Goal: Task Accomplishment & Management: Manage account settings

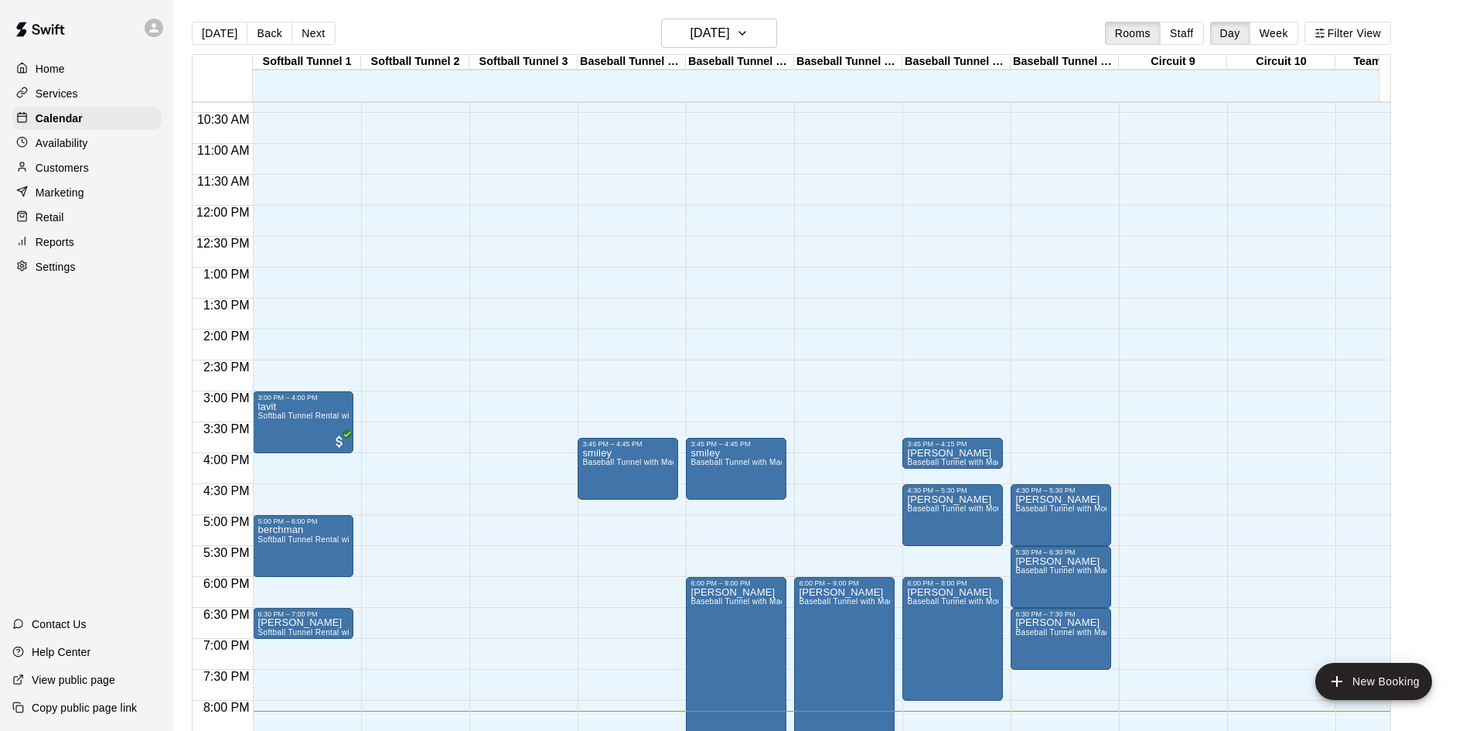
scroll to position [638, 0]
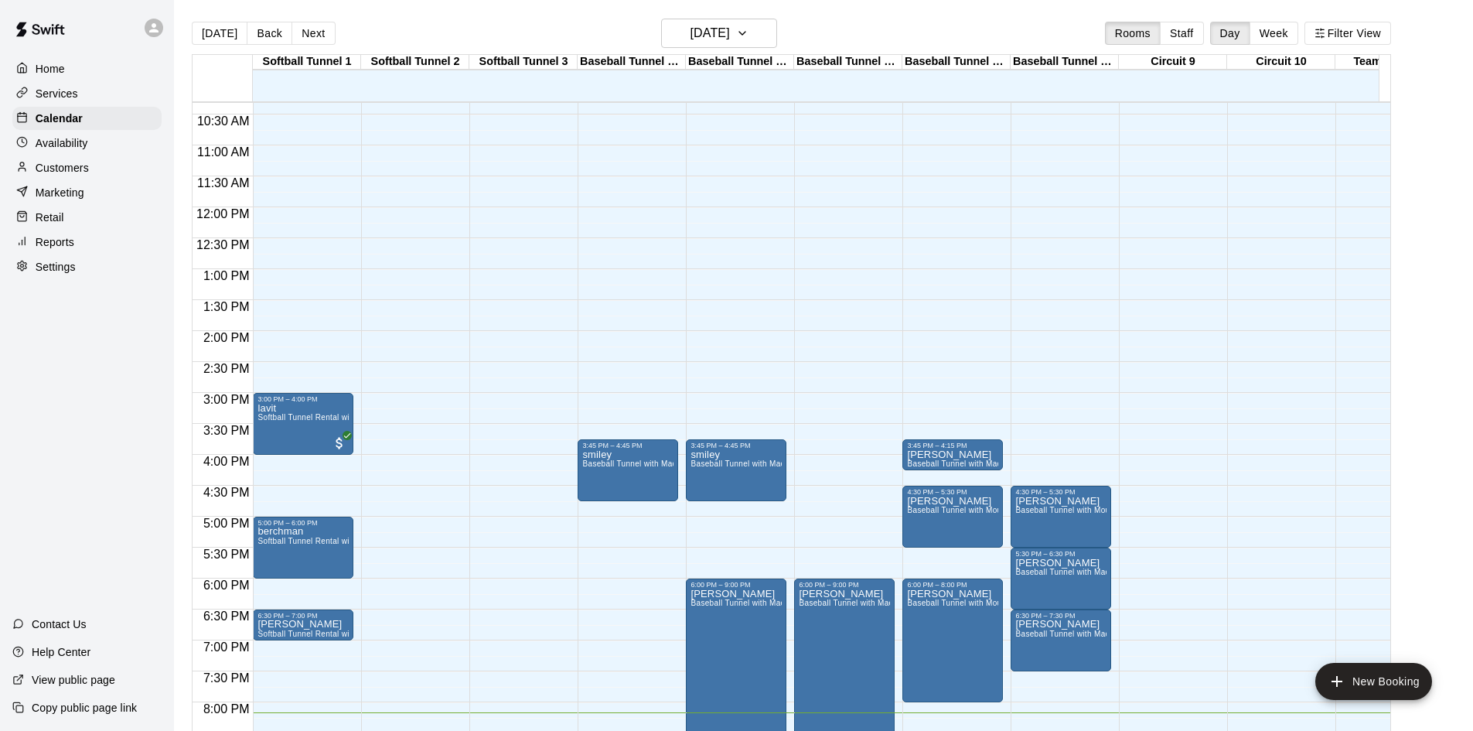
click at [1432, 101] on main "[DATE] Back [DATE][DATE] Rooms Staff Day Week Filter View Softball Tunnel 1 17 …" at bounding box center [823, 384] width 1287 height 731
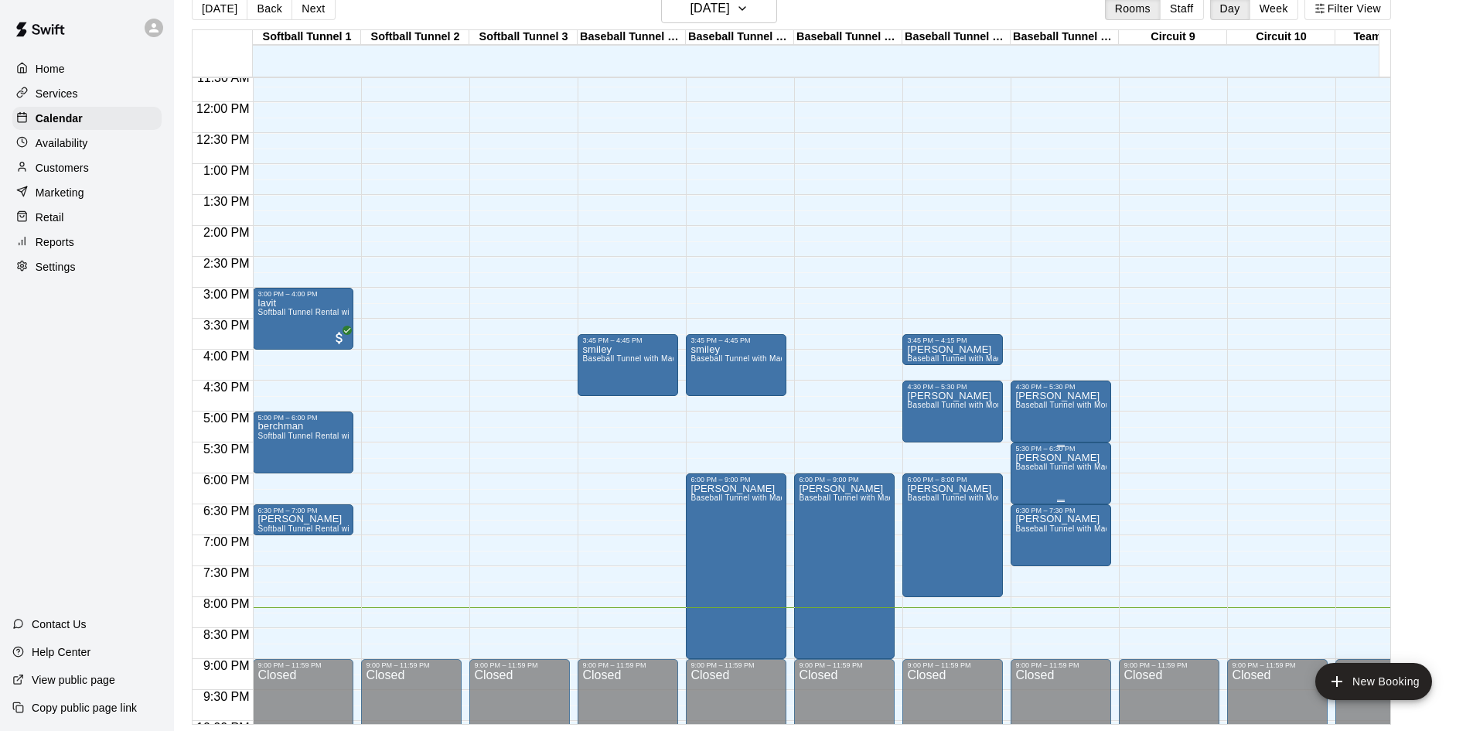
scroll to position [852, 0]
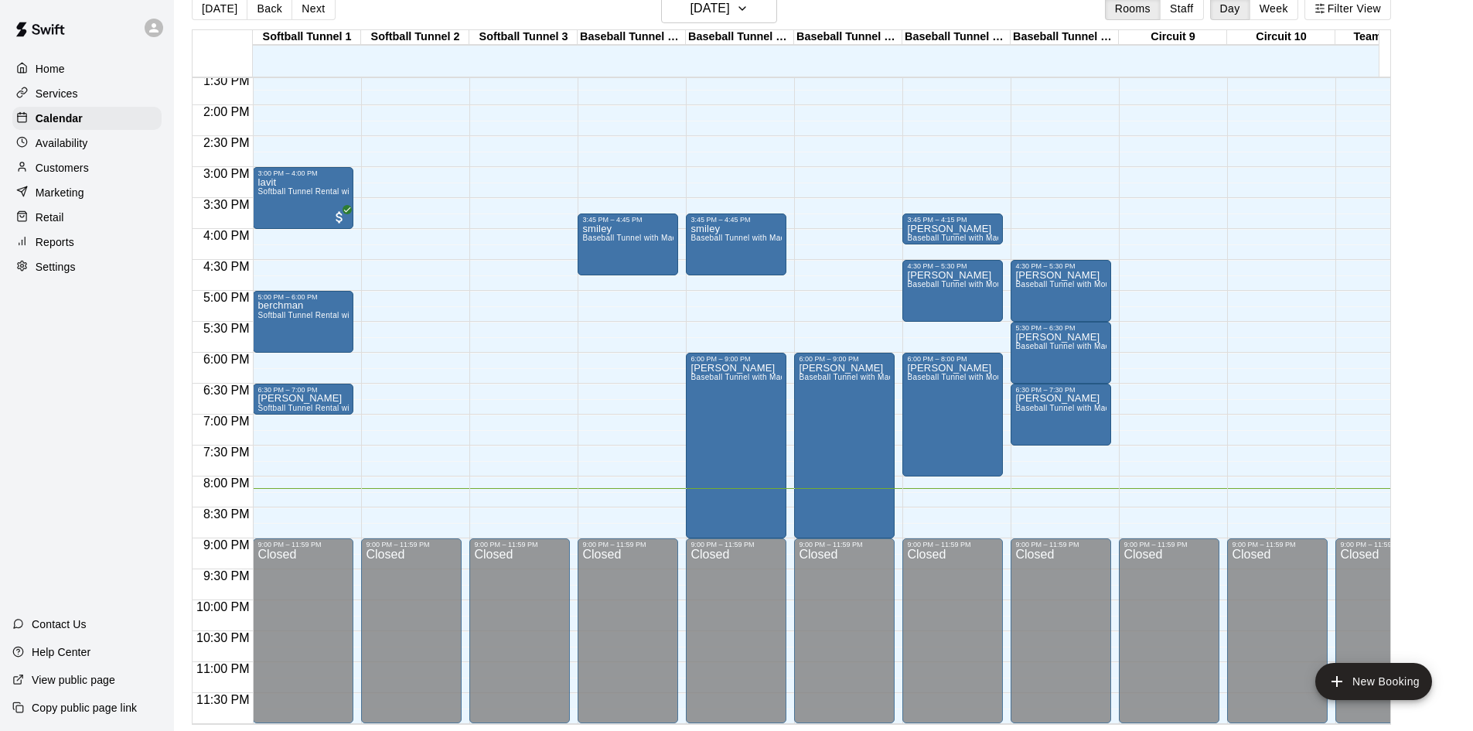
drag, startPoint x: 65, startPoint y: 175, endPoint x: 179, endPoint y: 186, distance: 114.2
click at [65, 175] on p "Customers" at bounding box center [62, 167] width 53 height 15
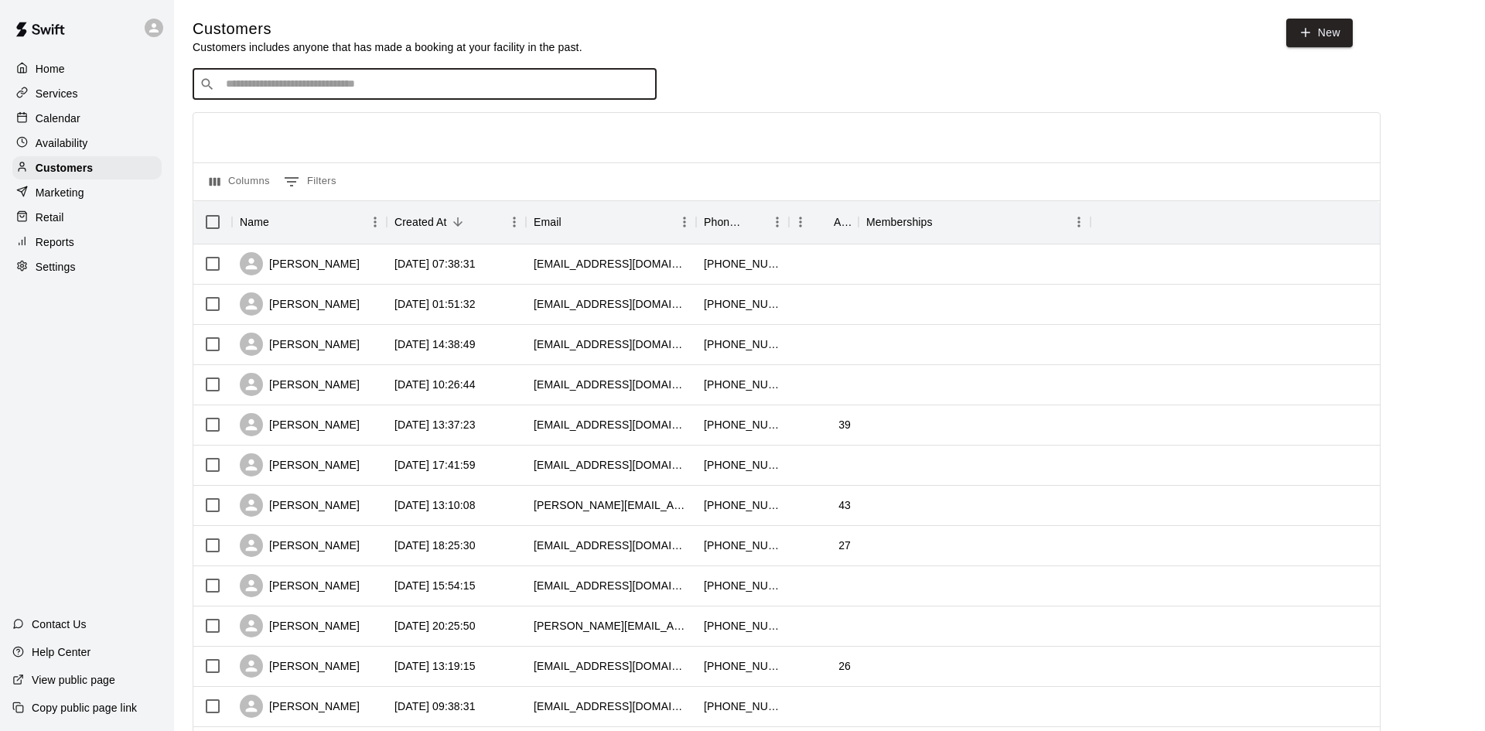
click at [448, 83] on input "Search customers by name or email" at bounding box center [435, 84] width 428 height 15
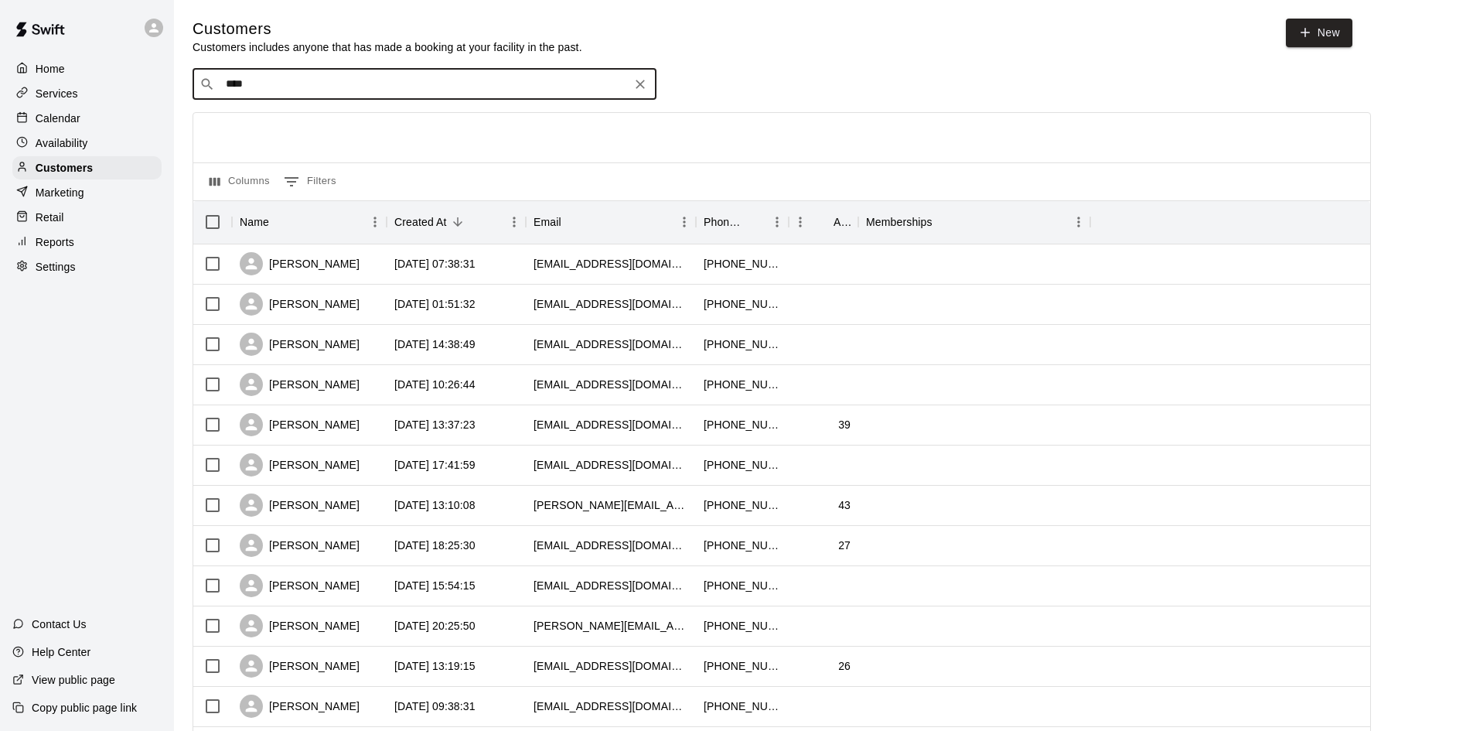
type input "***"
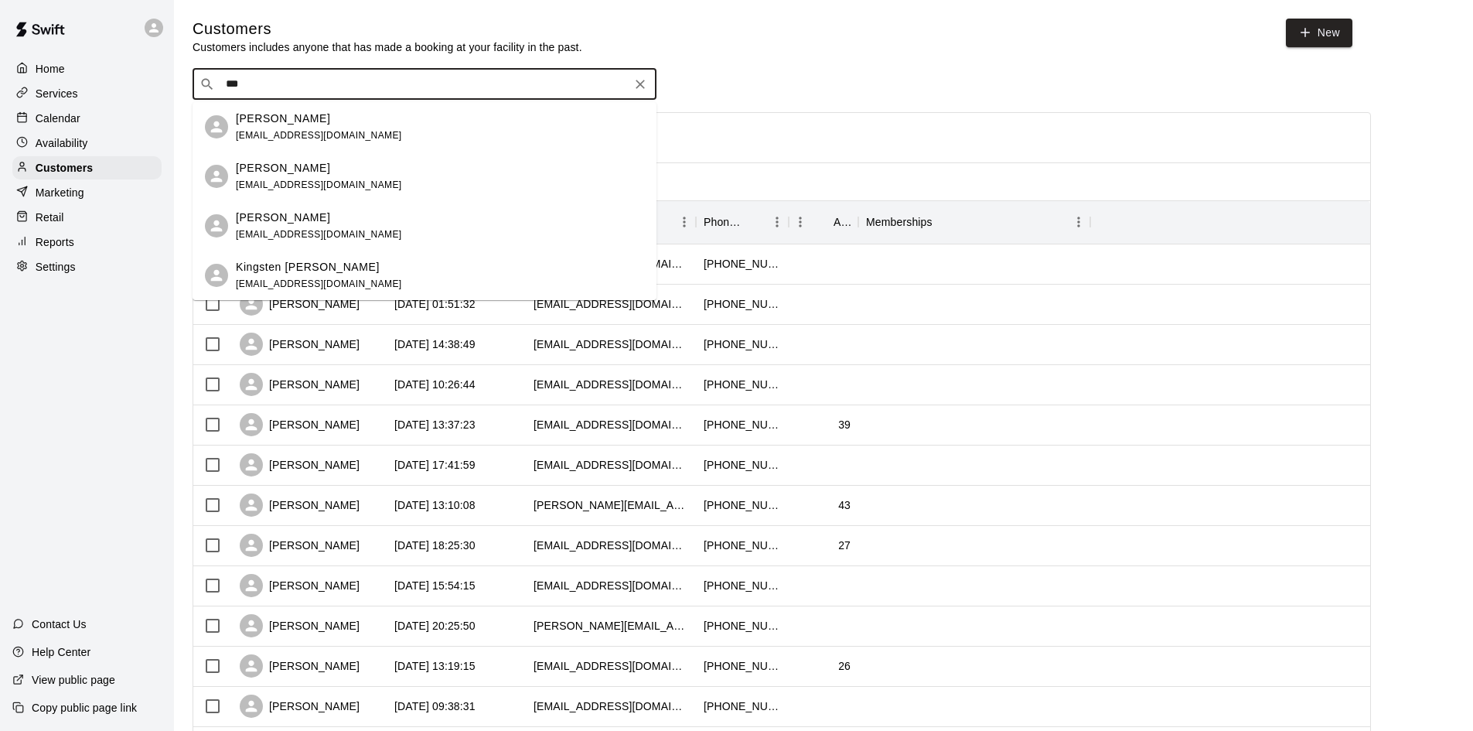
click at [349, 128] on div "[PERSON_NAME] [EMAIL_ADDRESS][DOMAIN_NAME]" at bounding box center [319, 127] width 166 height 33
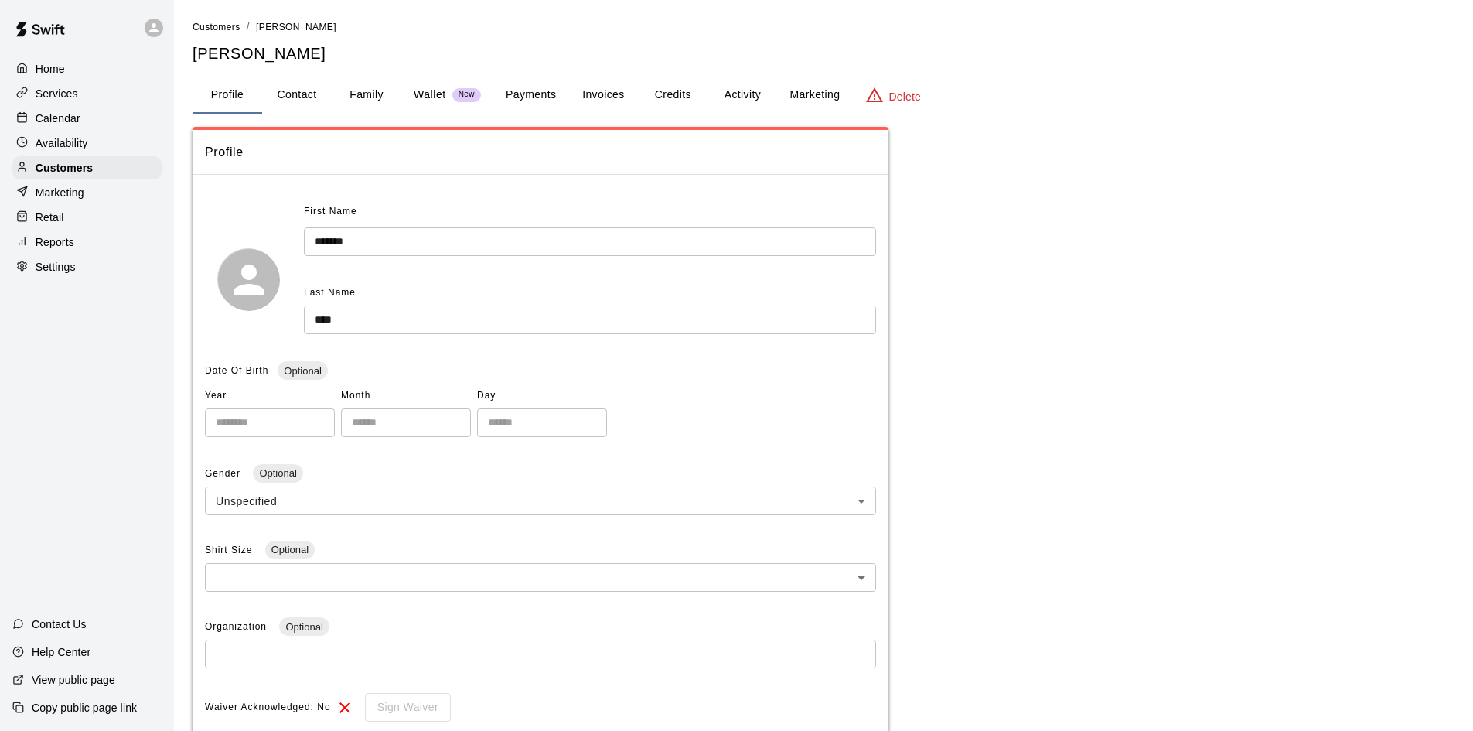
click at [289, 99] on button "Contact" at bounding box center [297, 95] width 70 height 37
select select "**"
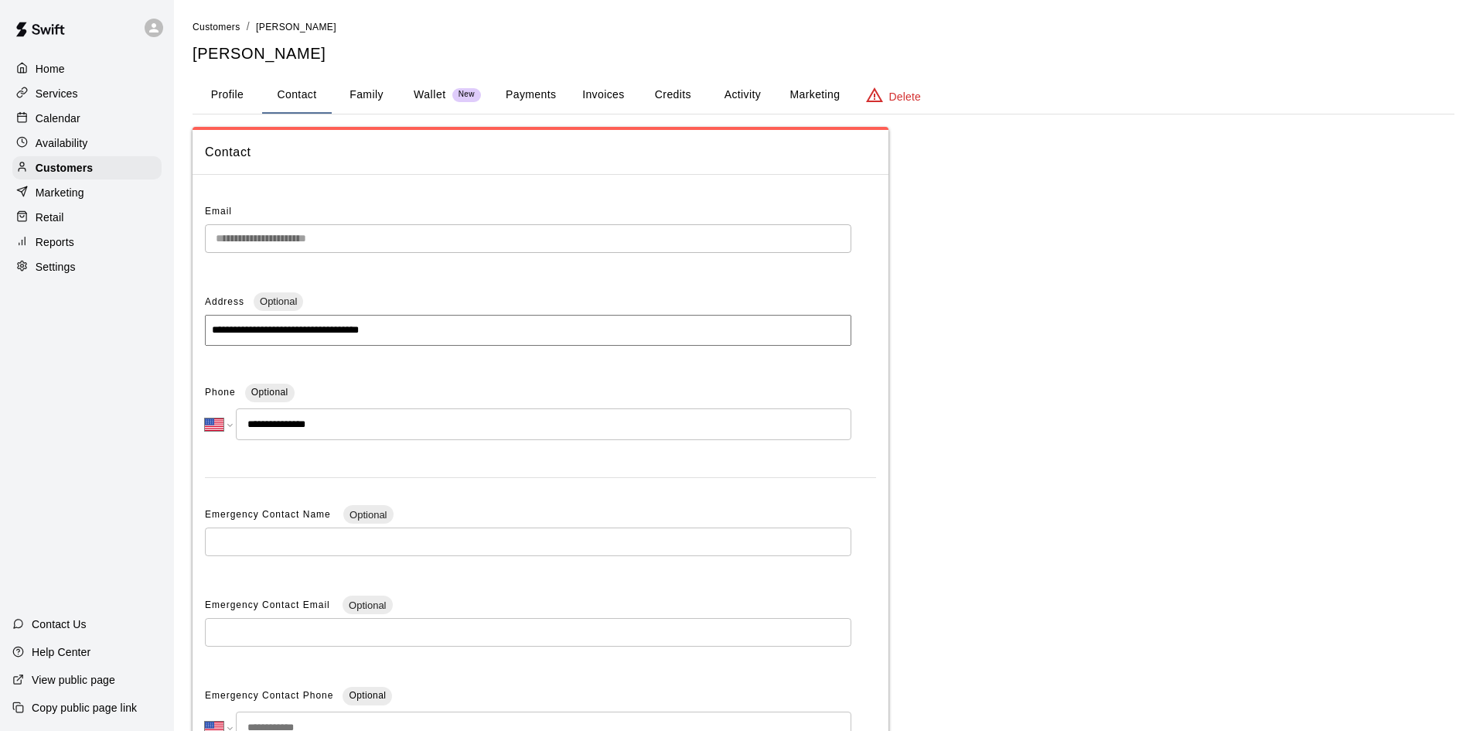
click at [346, 98] on button "Family" at bounding box center [367, 95] width 70 height 37
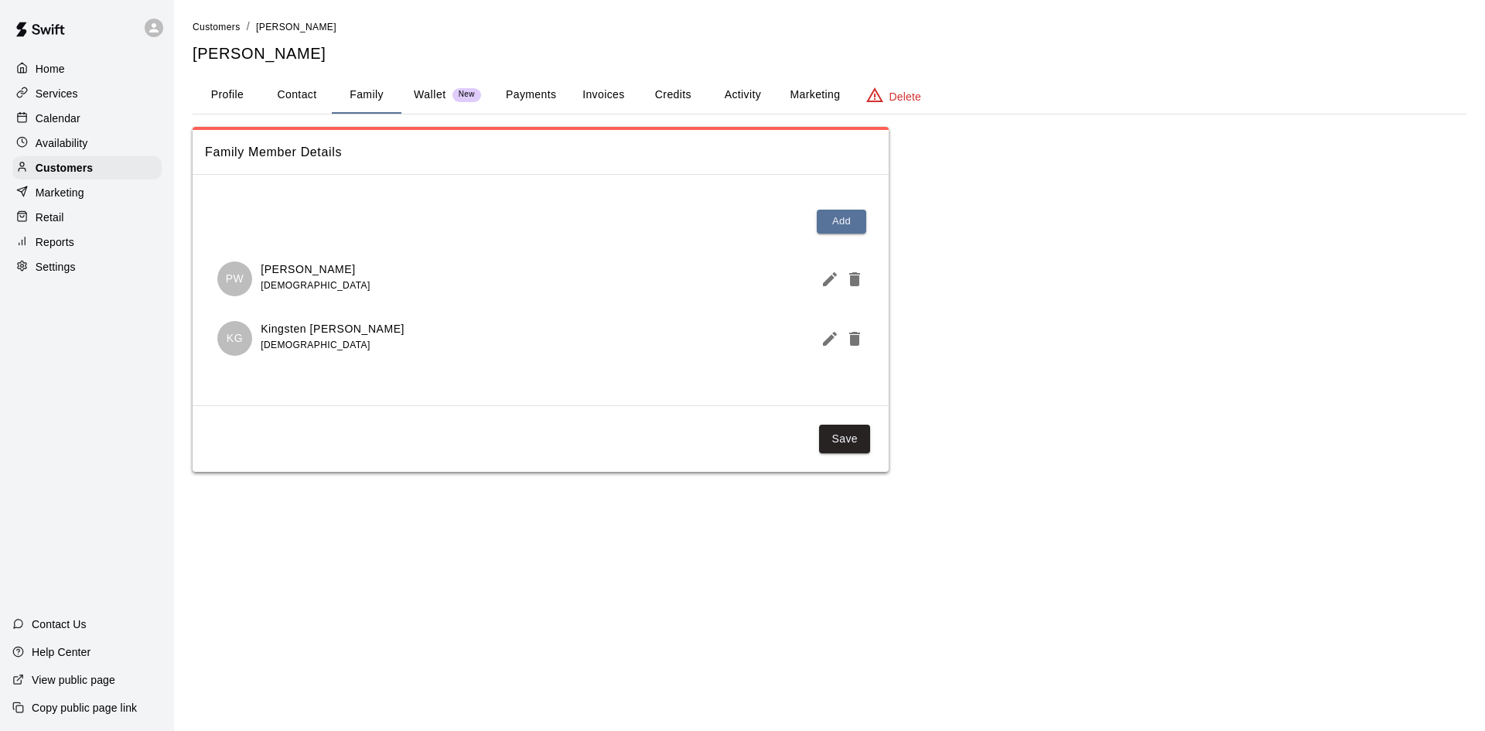
click at [437, 99] on p "Wallet" at bounding box center [430, 95] width 32 height 16
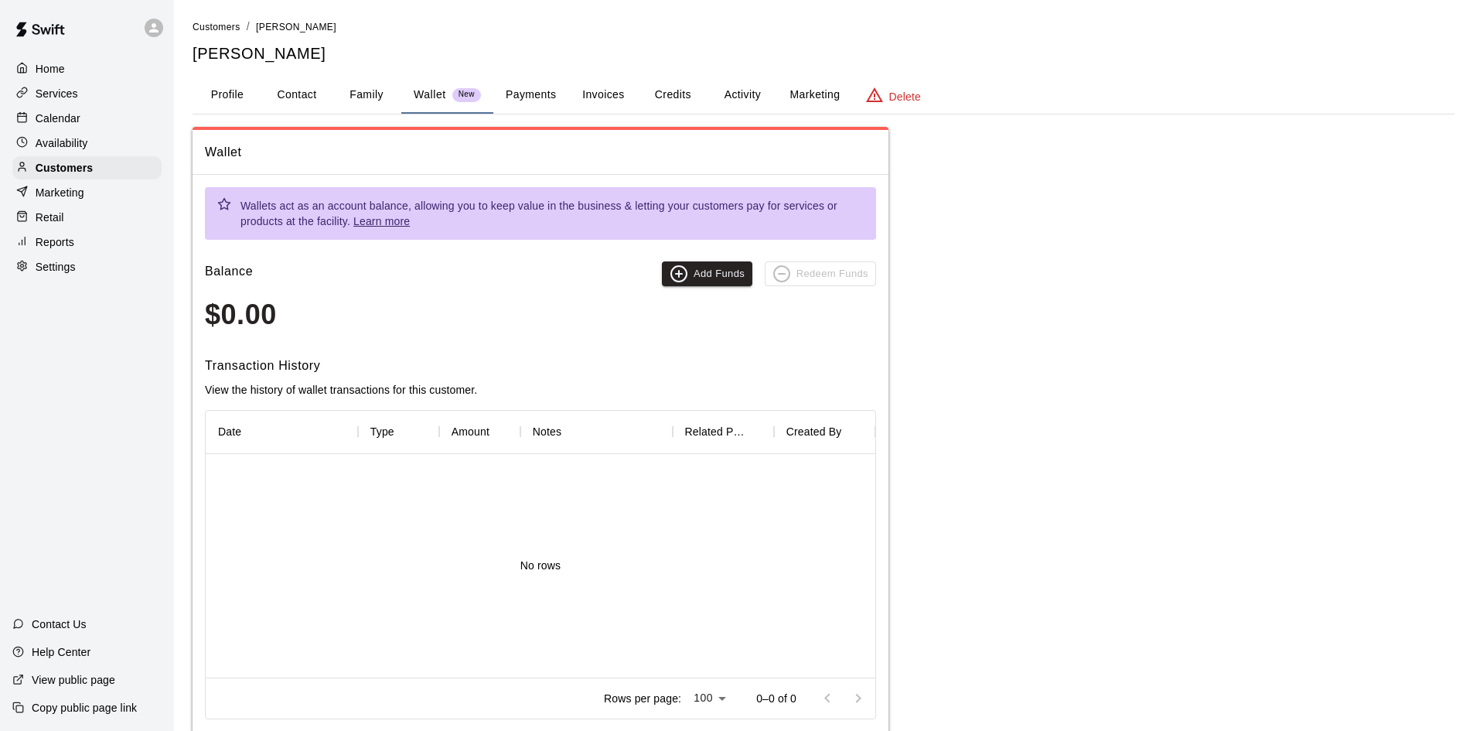
click at [521, 98] on button "Payments" at bounding box center [530, 95] width 75 height 37
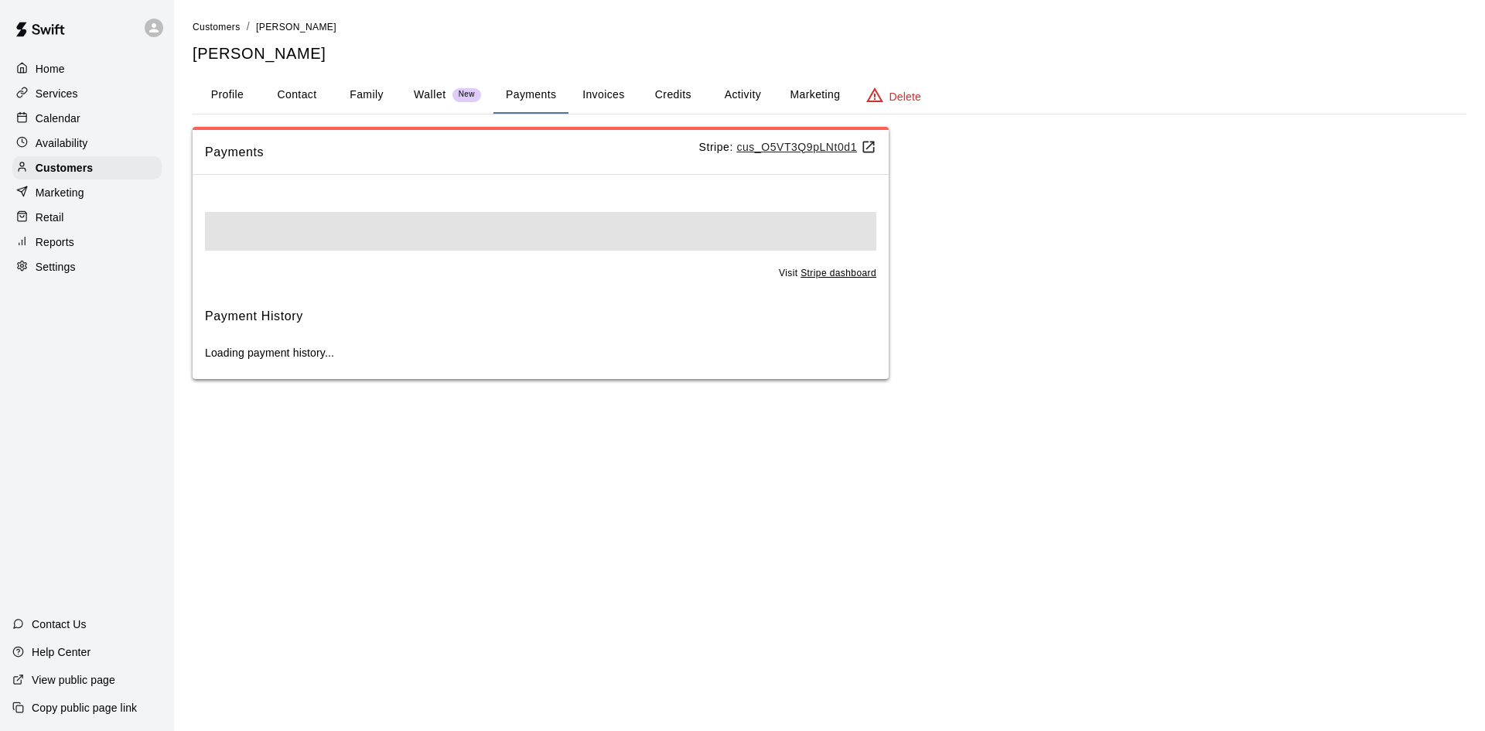
drag, startPoint x: 203, startPoint y: 101, endPoint x: 211, endPoint y: 101, distance: 8.5
click at [204, 101] on button "Profile" at bounding box center [228, 95] width 70 height 37
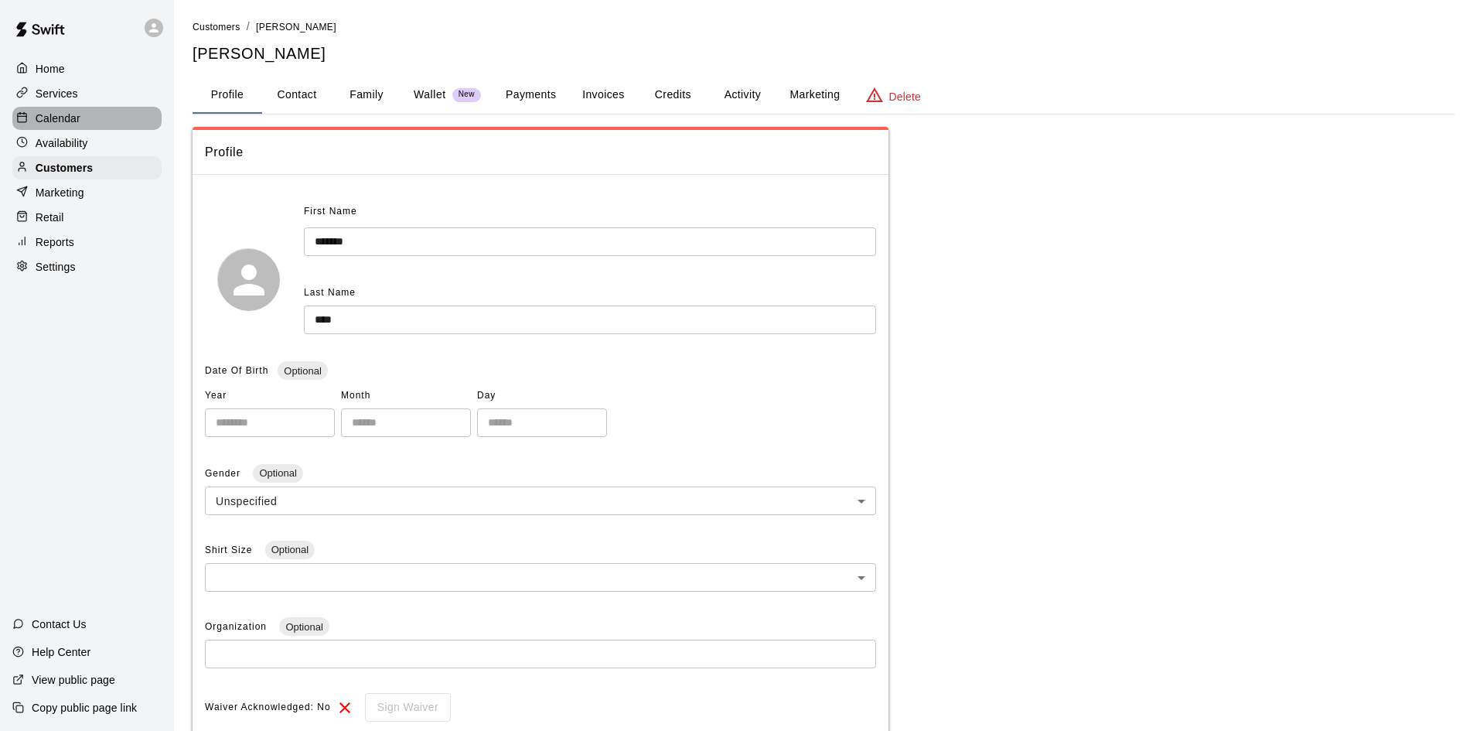
click at [47, 118] on p "Calendar" at bounding box center [58, 118] width 45 height 15
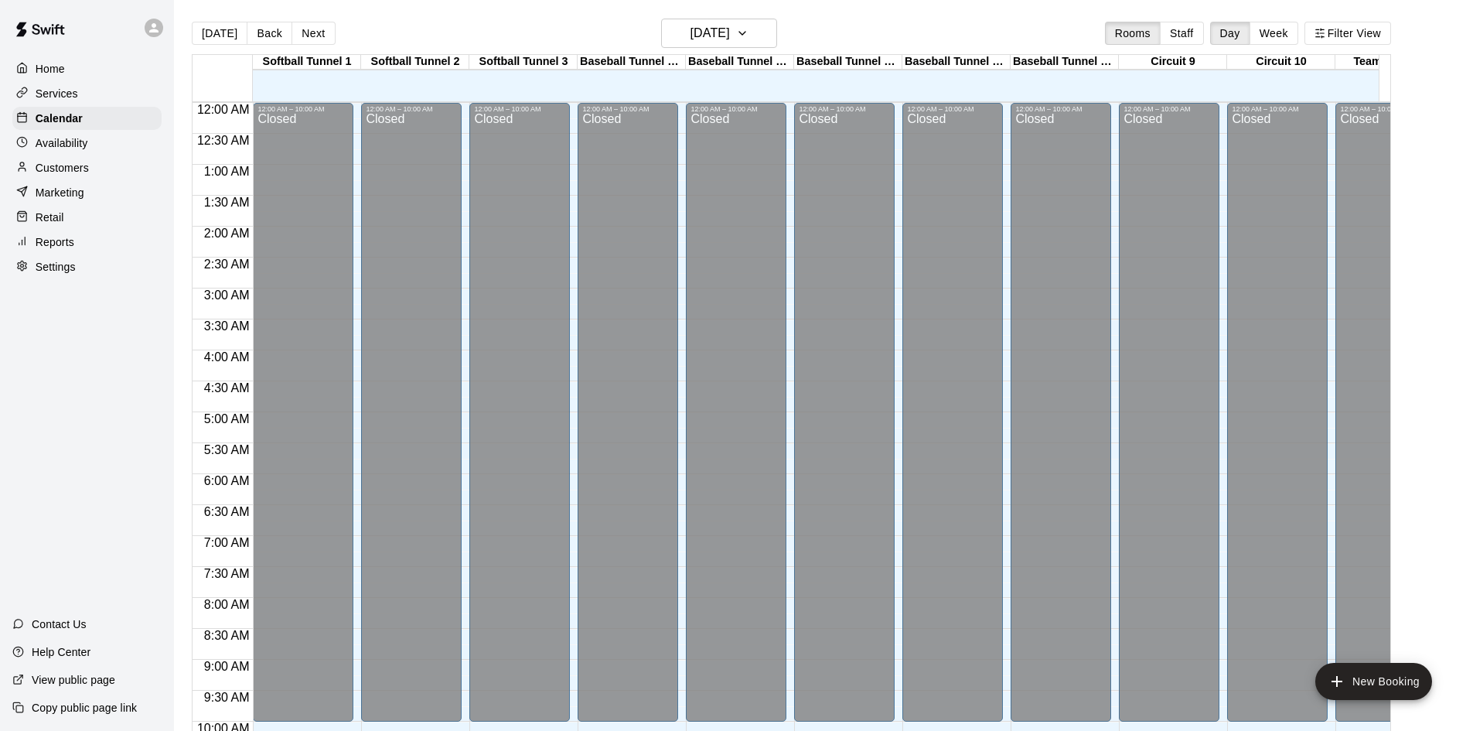
scroll to position [793, 0]
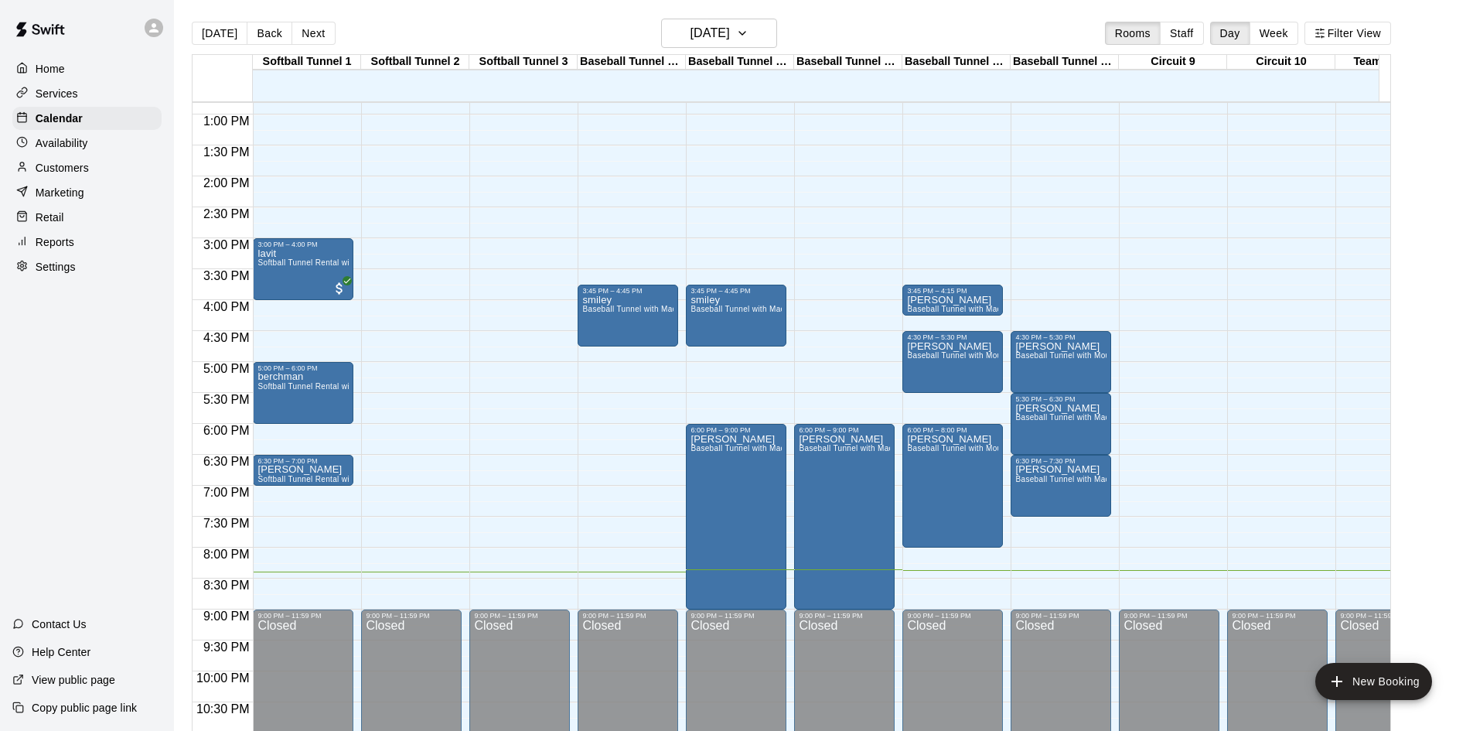
click at [53, 108] on div "Home Services Calendar Availability Customers Marketing Retail Reports Settings" at bounding box center [87, 168] width 174 height 224
click at [56, 105] on div "Services" at bounding box center [86, 93] width 149 height 23
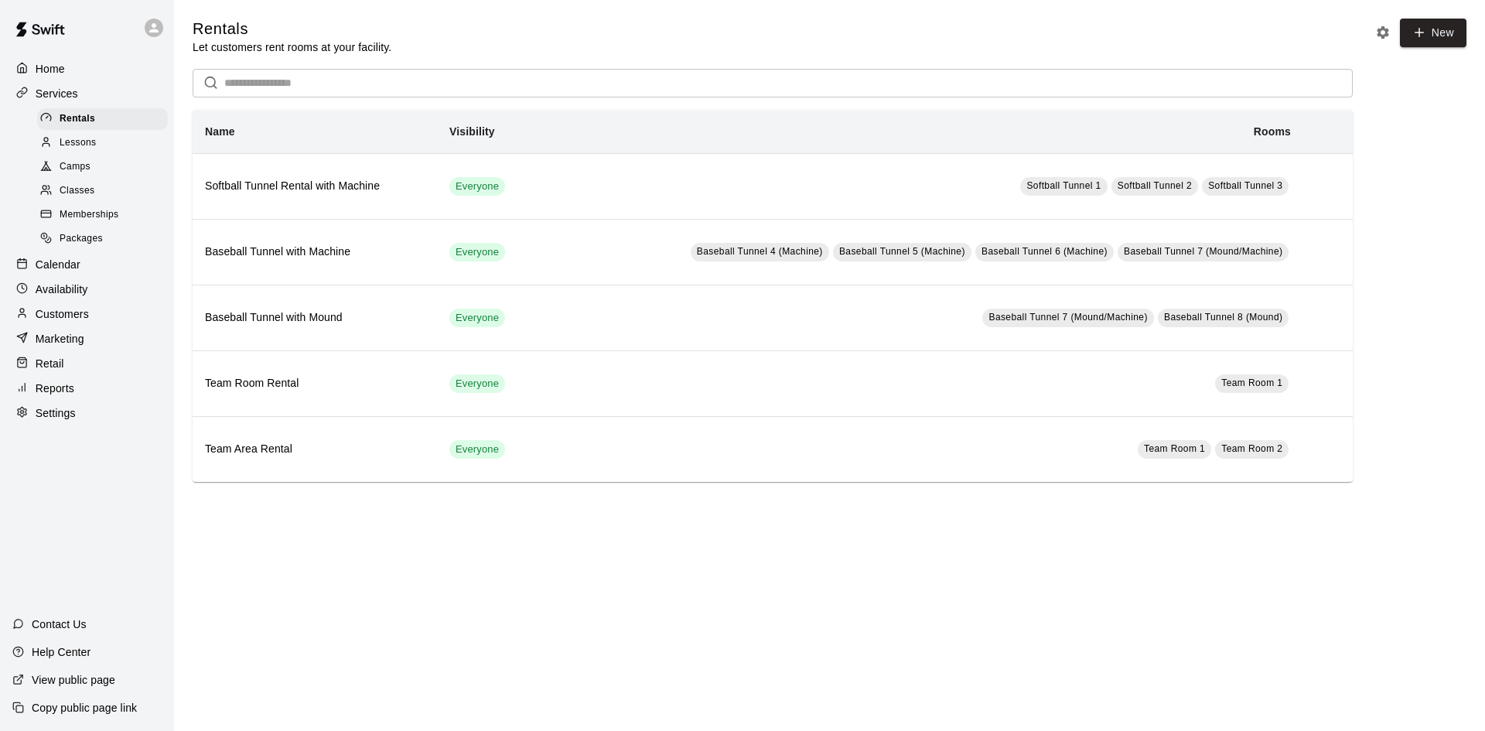
click at [67, 272] on p "Calendar" at bounding box center [58, 264] width 45 height 15
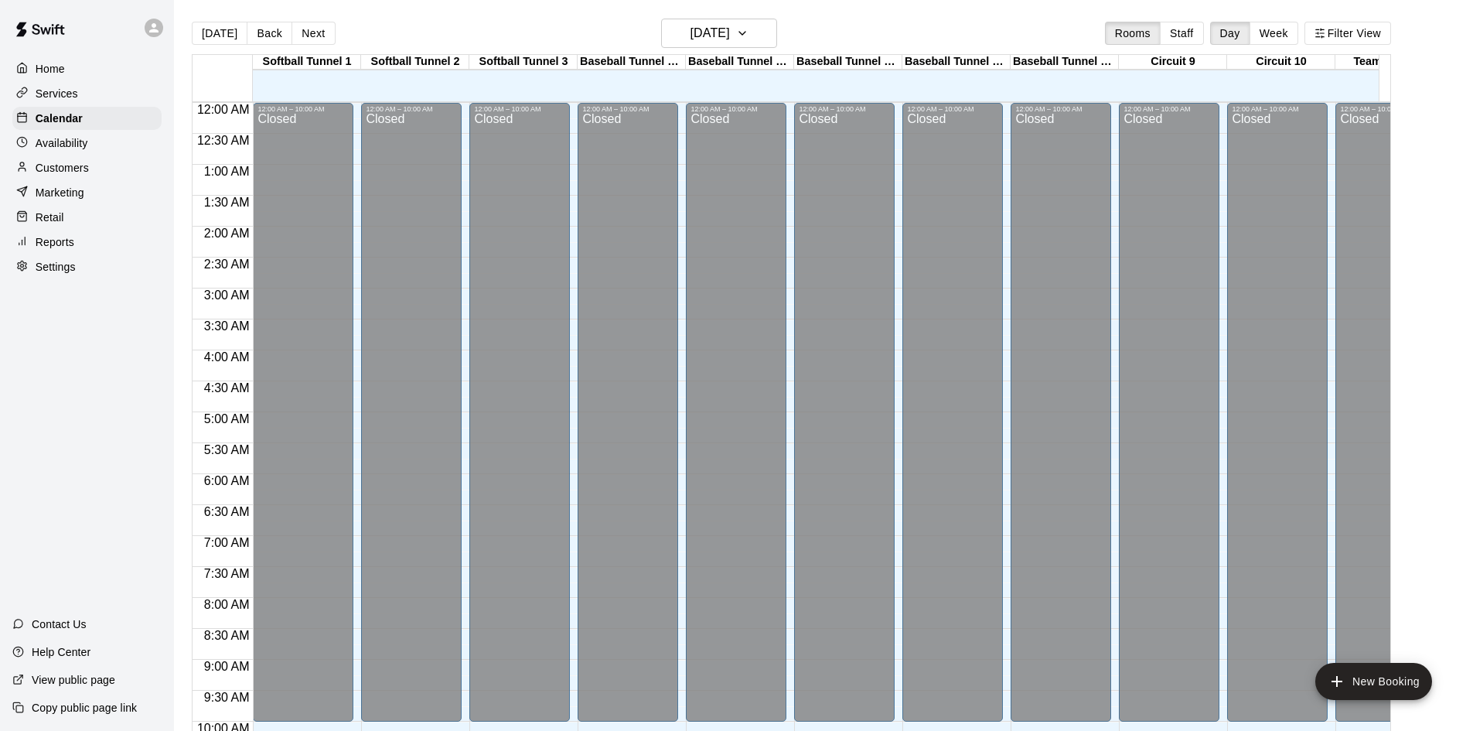
scroll to position [793, 0]
